Goal: Navigation & Orientation: Find specific page/section

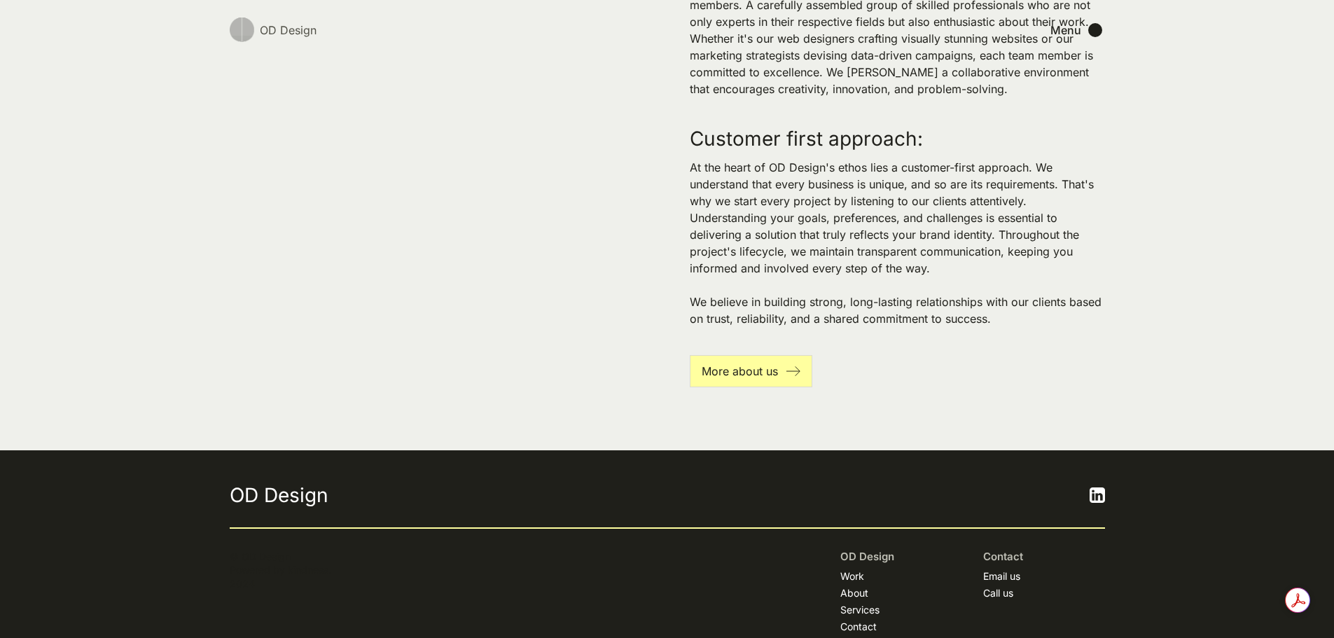
scroll to position [3209, 0]
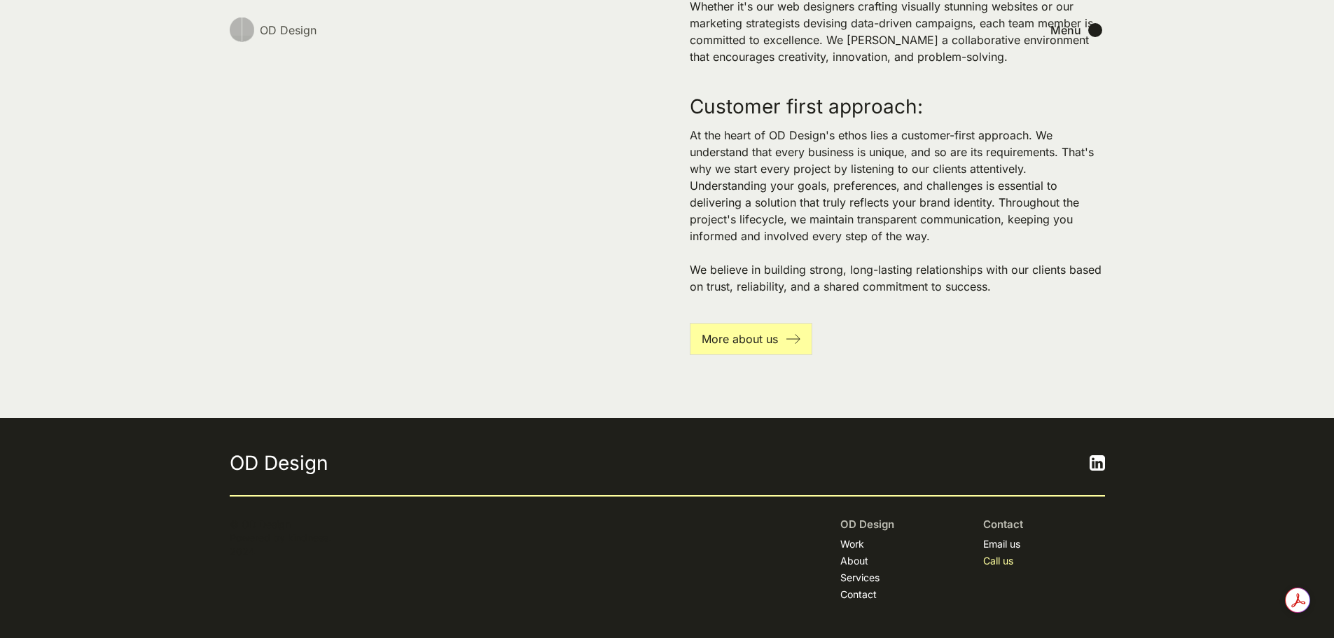
click at [1001, 561] on link "Call us" at bounding box center [998, 561] width 30 height 14
click at [866, 594] on link "Contact" at bounding box center [858, 594] width 36 height 14
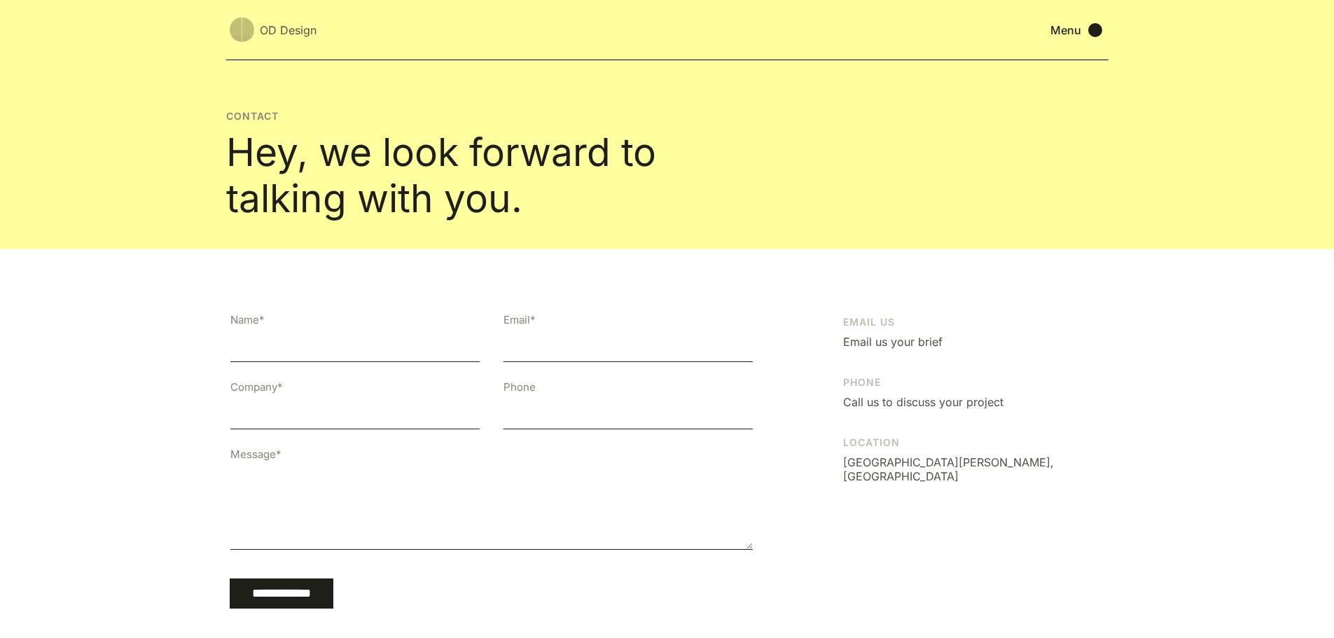
click at [279, 23] on div "OD Design" at bounding box center [288, 30] width 57 height 17
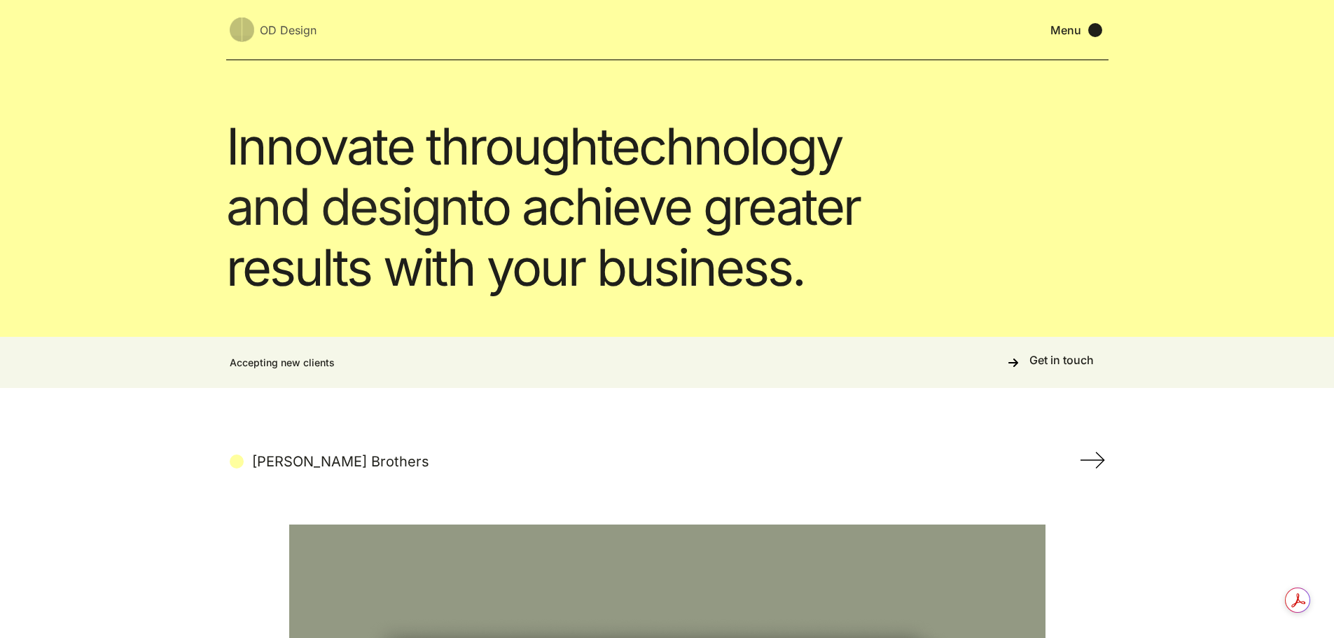
click at [1063, 30] on div "Menu" at bounding box center [1065, 30] width 31 height 14
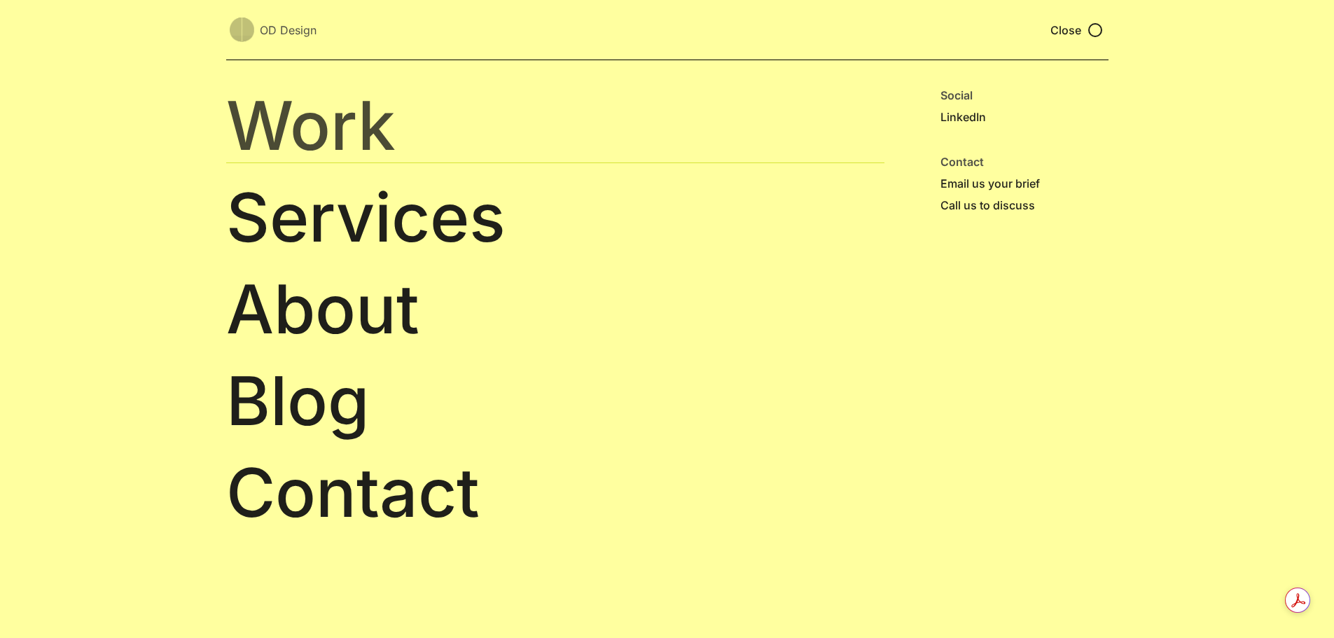
click at [348, 129] on link "Work" at bounding box center [555, 125] width 658 height 75
